Goal: Task Accomplishment & Management: Manage account settings

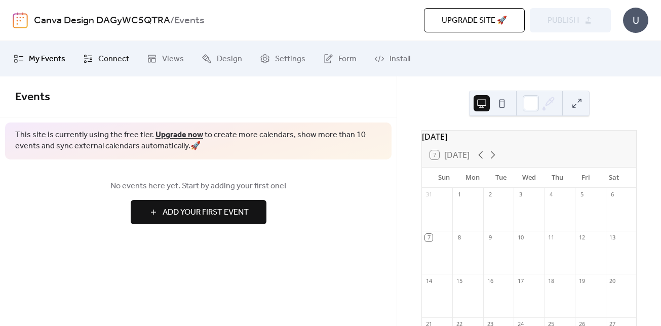
click at [106, 55] on span "Connect" at bounding box center [113, 59] width 31 height 12
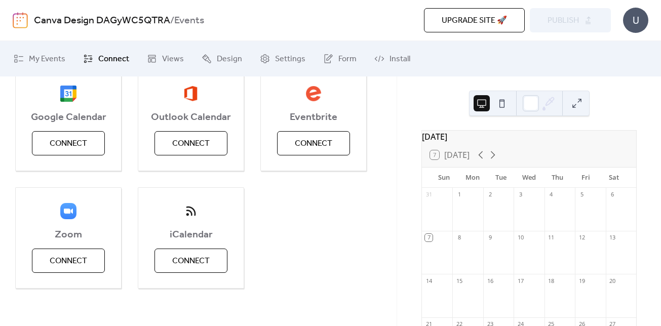
scroll to position [135, 0]
click at [217, 146] on button "Connect" at bounding box center [191, 142] width 73 height 24
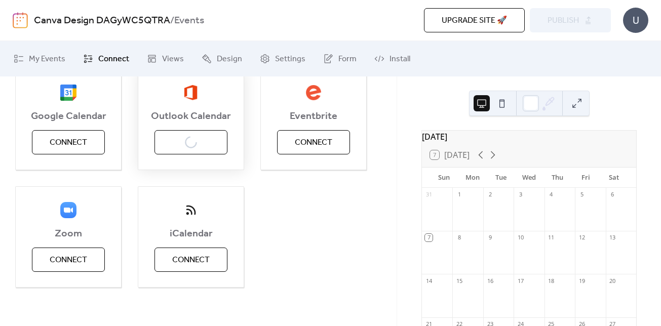
scroll to position [0, 0]
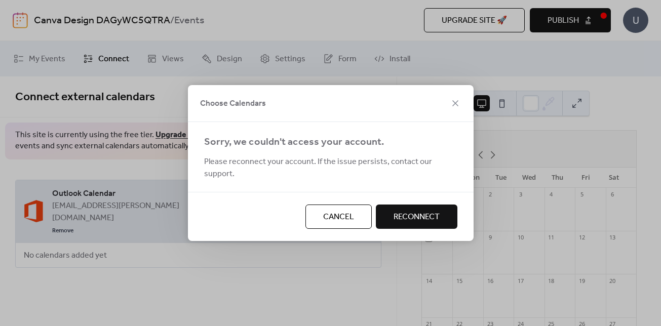
click at [415, 211] on span "Reconnect" at bounding box center [417, 217] width 46 height 12
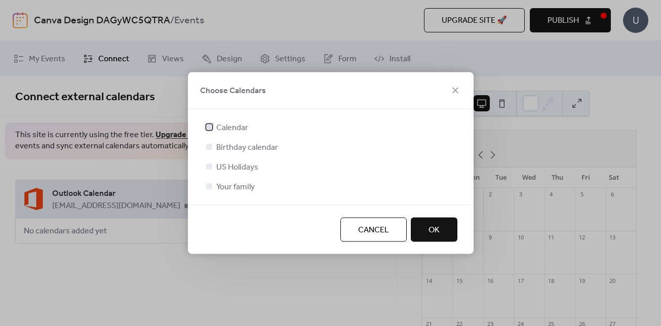
click at [240, 128] on span "Calendar" at bounding box center [232, 128] width 32 height 12
click at [253, 167] on span "US Holidays" at bounding box center [237, 168] width 42 height 12
click at [241, 165] on span "US Holidays" at bounding box center [237, 168] width 42 height 12
click at [204, 166] on div at bounding box center [209, 167] width 10 height 10
click at [210, 166] on div at bounding box center [209, 167] width 6 height 6
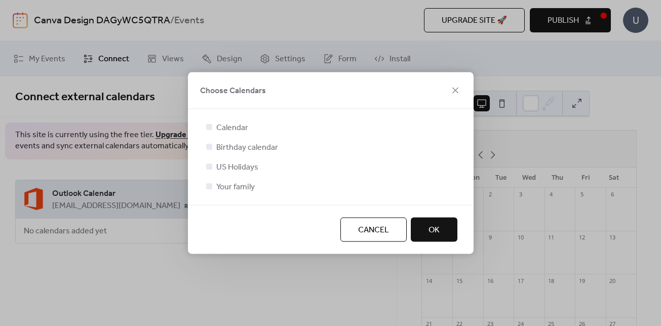
click at [210, 167] on div at bounding box center [209, 167] width 6 height 6
click at [210, 125] on icon at bounding box center [209, 127] width 4 height 4
click at [215, 168] on label "US Holidays" at bounding box center [231, 167] width 54 height 12
click at [210, 133] on label "Calendar" at bounding box center [226, 128] width 44 height 12
click at [210, 128] on div at bounding box center [209, 127] width 6 height 6
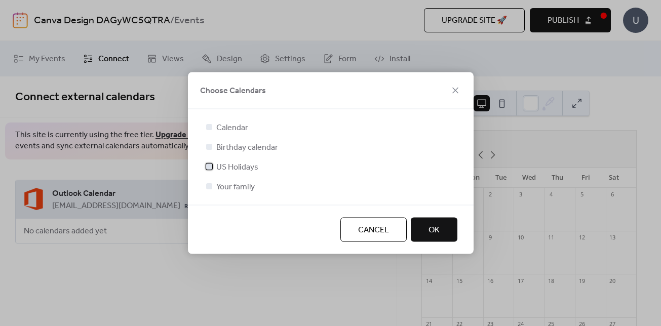
click at [211, 167] on div at bounding box center [209, 167] width 6 height 6
click at [206, 126] on div at bounding box center [209, 127] width 6 height 6
click at [209, 150] on div at bounding box center [209, 147] width 10 height 10
click at [209, 146] on div at bounding box center [209, 147] width 6 height 6
click at [428, 231] on button "OK" at bounding box center [434, 230] width 47 height 24
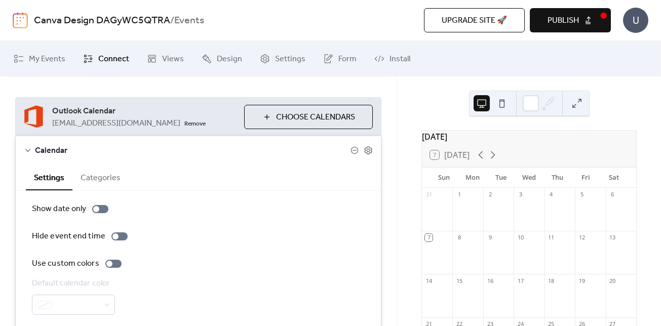
scroll to position [101, 0]
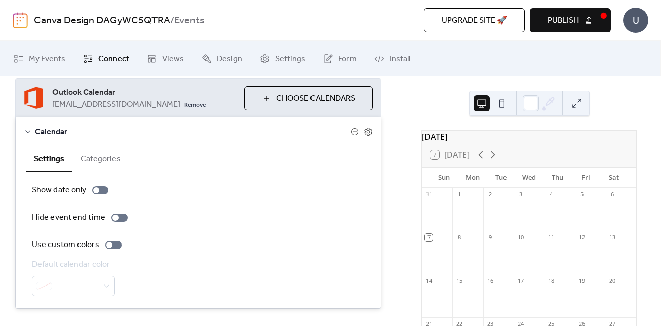
click at [283, 106] on button "Choose Calendars" at bounding box center [308, 98] width 129 height 24
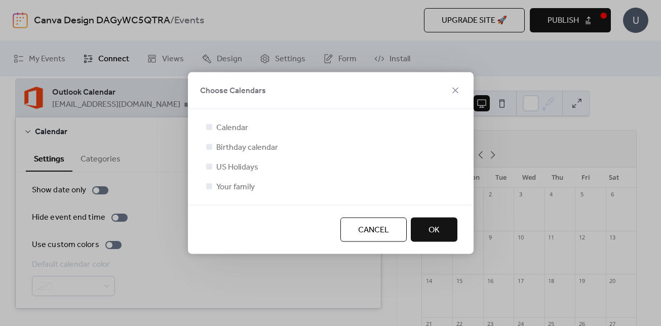
click at [209, 165] on div at bounding box center [209, 167] width 6 height 6
click at [208, 168] on div at bounding box center [209, 167] width 6 height 6
click at [437, 225] on span "OK" at bounding box center [434, 231] width 11 height 12
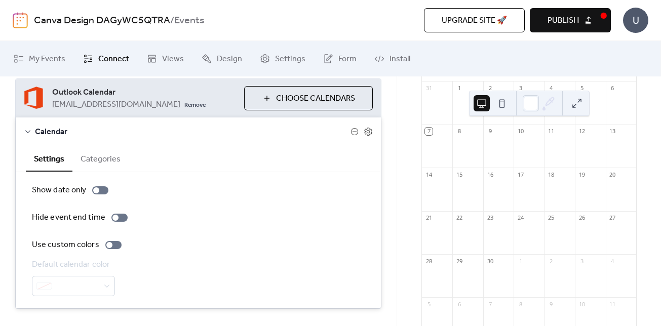
scroll to position [85, 0]
click at [100, 162] on button "Categories" at bounding box center [100, 158] width 56 height 25
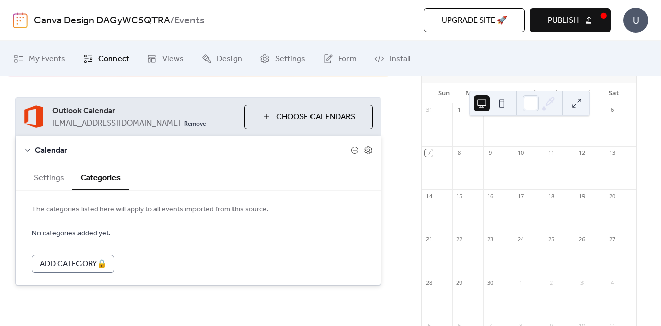
scroll to position [83, 0]
click at [47, 183] on button "Settings" at bounding box center [49, 177] width 47 height 25
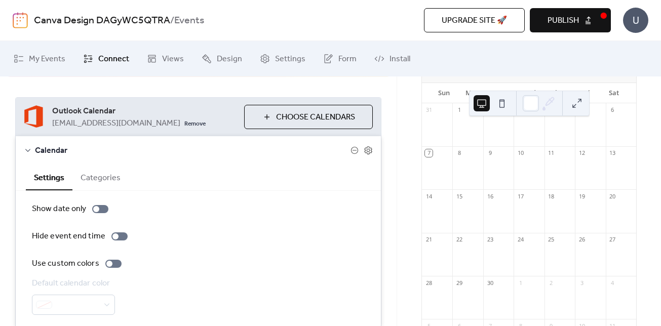
click at [97, 200] on div "Show date only Hide event end time Use custom colors Default calendar color" at bounding box center [198, 259] width 365 height 136
click at [99, 211] on div at bounding box center [100, 209] width 16 height 8
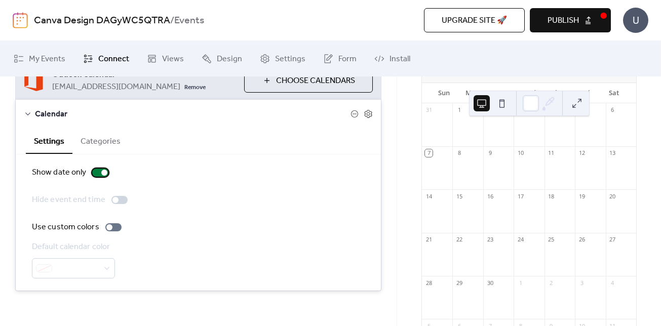
scroll to position [125, 0]
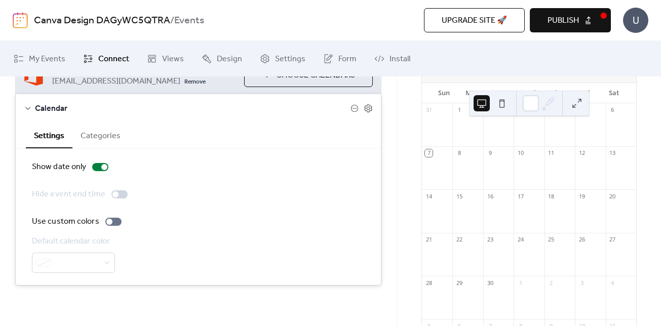
click at [105, 261] on div at bounding box center [73, 263] width 83 height 20
click at [498, 104] on button at bounding box center [502, 103] width 16 height 16
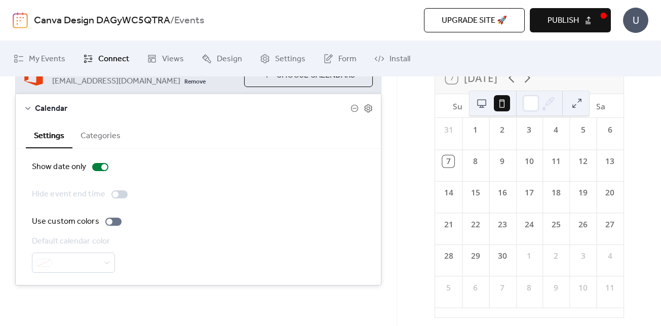
click at [482, 104] on button at bounding box center [482, 103] width 16 height 16
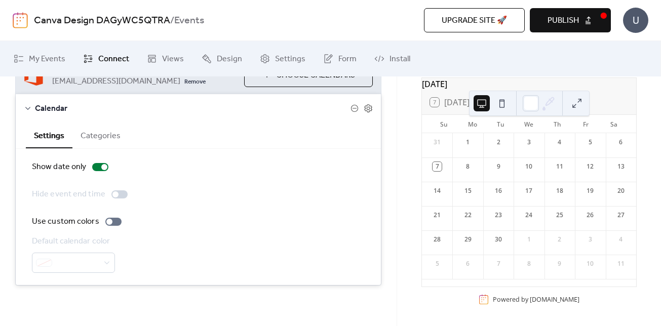
scroll to position [59, 0]
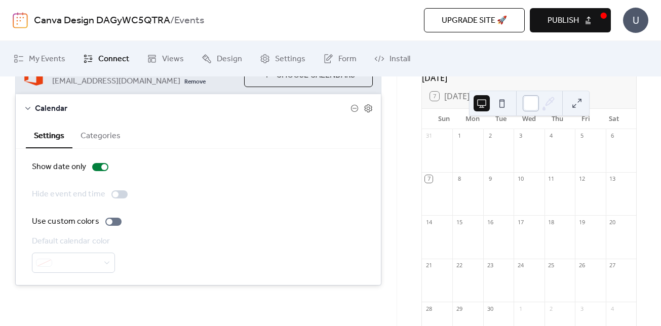
click at [533, 104] on div at bounding box center [531, 103] width 16 height 16
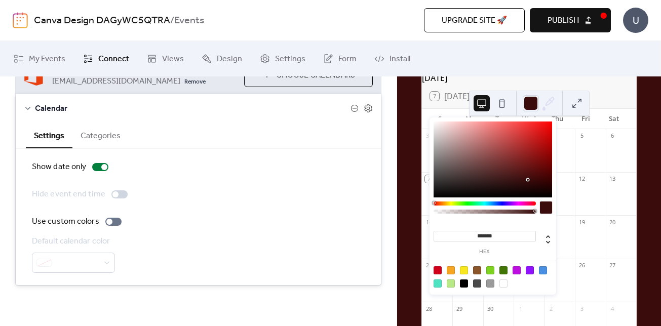
drag, startPoint x: 531, startPoint y: 187, endPoint x: 528, endPoint y: 181, distance: 5.9
click at [528, 181] on div at bounding box center [493, 160] width 119 height 76
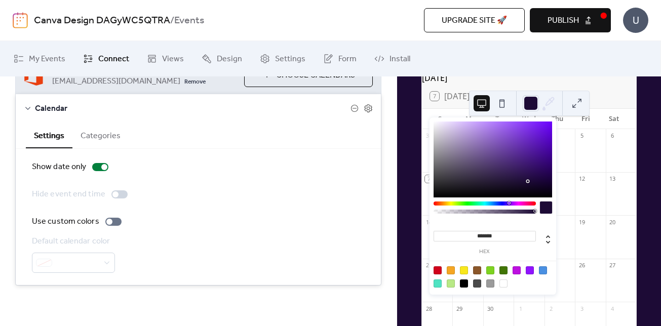
click at [509, 202] on div at bounding box center [485, 204] width 102 height 4
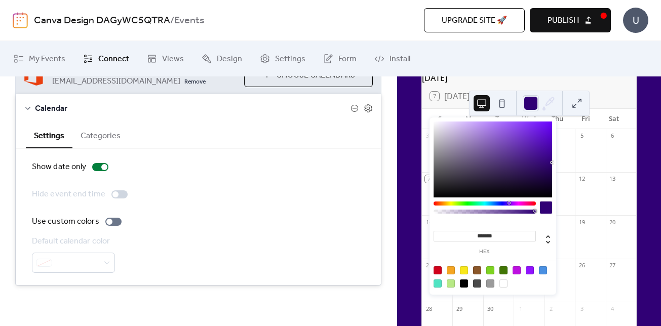
type input "*******"
drag, startPoint x: 520, startPoint y: 167, endPoint x: 553, endPoint y: 162, distance: 34.3
click at [552, 162] on div at bounding box center [493, 160] width 119 height 76
click at [535, 66] on ul "My Events Connect Views Design Settings Form Install" at bounding box center [330, 58] width 649 height 27
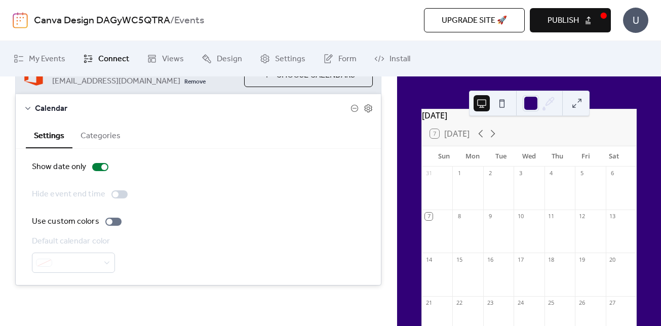
scroll to position [0, 0]
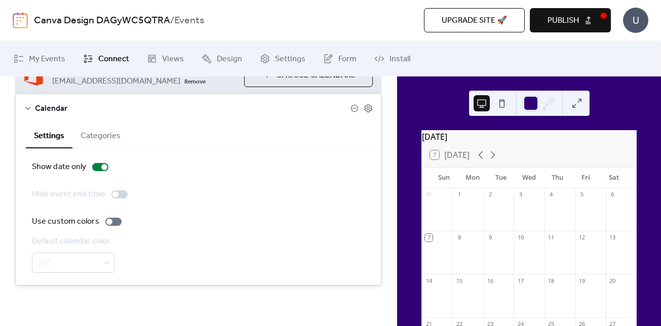
click at [581, 21] on button "Publish" at bounding box center [570, 20] width 81 height 24
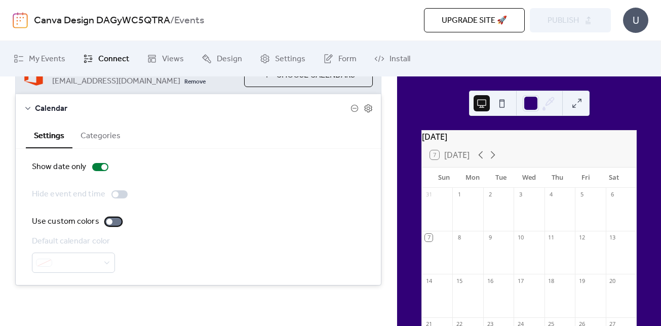
click at [120, 217] on label "Use custom colors" at bounding box center [79, 222] width 94 height 12
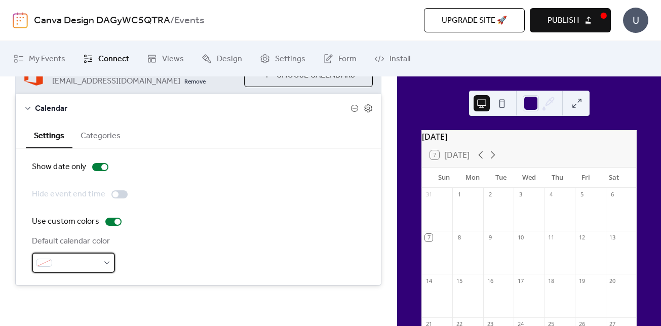
click at [105, 263] on div at bounding box center [73, 263] width 83 height 20
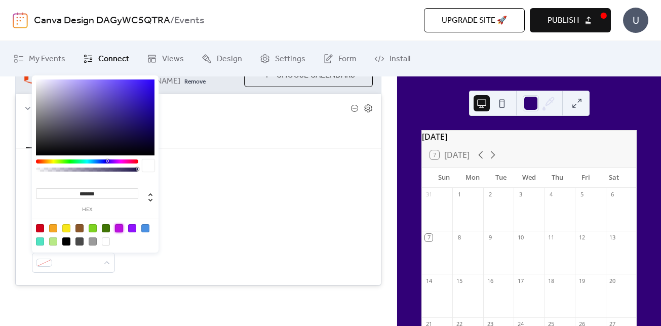
click at [122, 231] on div at bounding box center [119, 229] width 8 height 8
type input "*******"
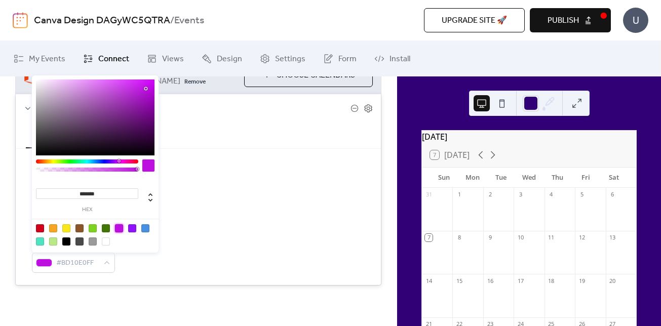
click at [121, 229] on div at bounding box center [119, 229] width 8 height 8
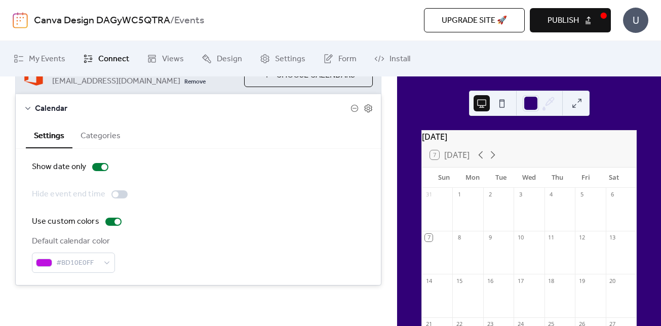
click at [248, 192] on div "Hide event end time" at bounding box center [198, 195] width 333 height 12
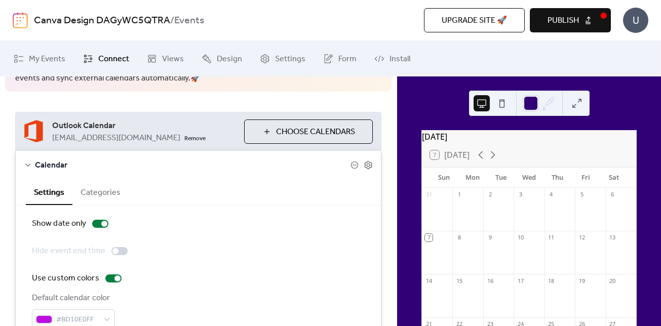
scroll to position [40, 0]
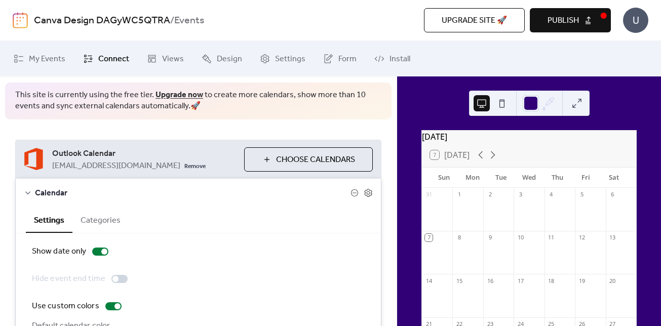
click at [582, 20] on button "Publish" at bounding box center [570, 20] width 81 height 24
click at [105, 54] on span "Connect" at bounding box center [113, 59] width 31 height 12
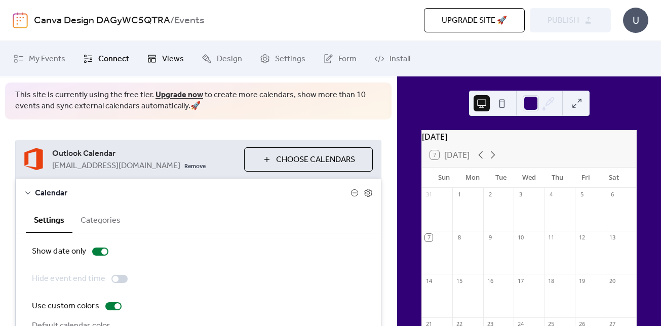
click at [160, 61] on link "Views" at bounding box center [165, 58] width 52 height 27
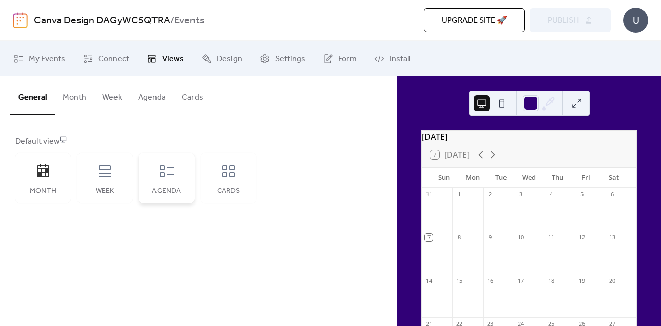
click at [157, 188] on div "Agenda" at bounding box center [166, 192] width 35 height 8
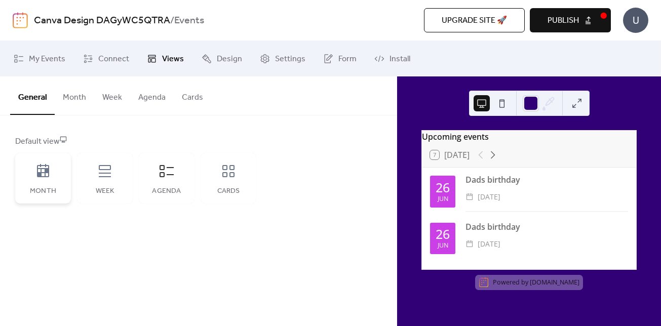
click at [66, 190] on div "Month" at bounding box center [43, 178] width 56 height 51
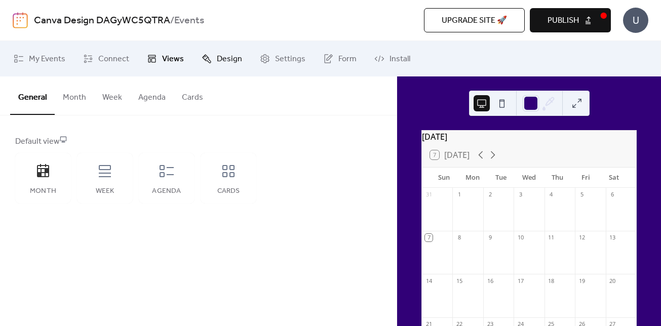
click at [236, 58] on span "Design" at bounding box center [229, 59] width 25 height 12
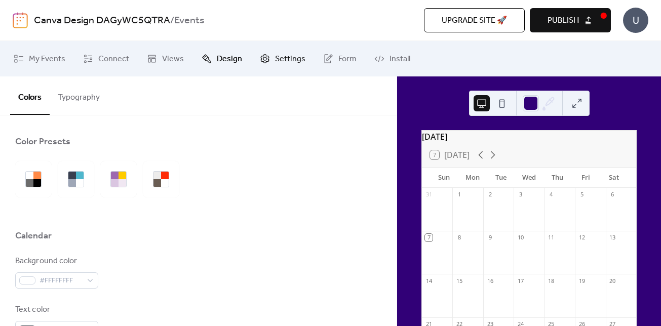
click at [286, 60] on span "Settings" at bounding box center [290, 59] width 30 height 12
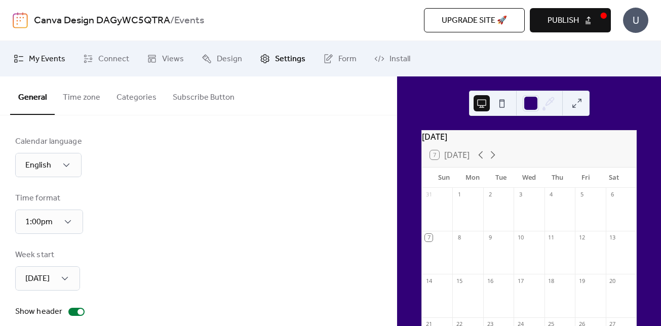
click at [52, 53] on span "My Events" at bounding box center [47, 59] width 36 height 12
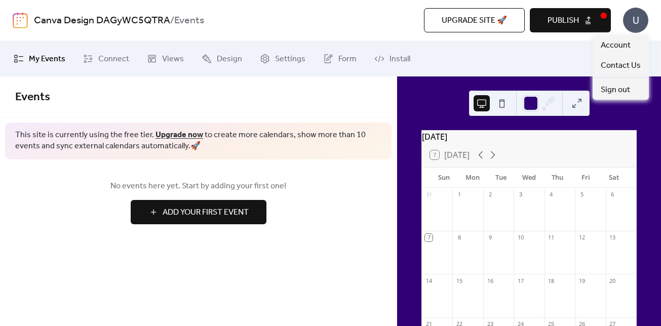
click at [629, 22] on div "U" at bounding box center [635, 20] width 25 height 25
